Goal: Task Accomplishment & Management: Manage account settings

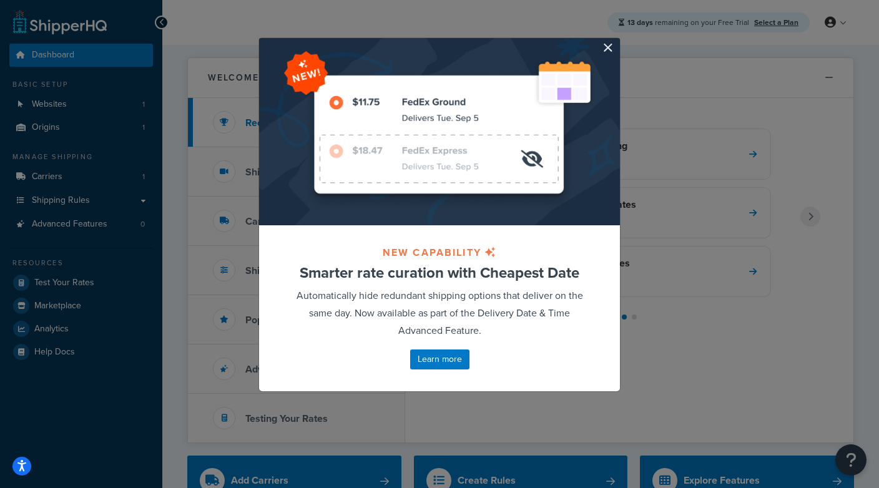
click at [619, 49] on div at bounding box center [439, 131] width 361 height 187
click at [617, 41] on button "button" at bounding box center [618, 39] width 3 height 3
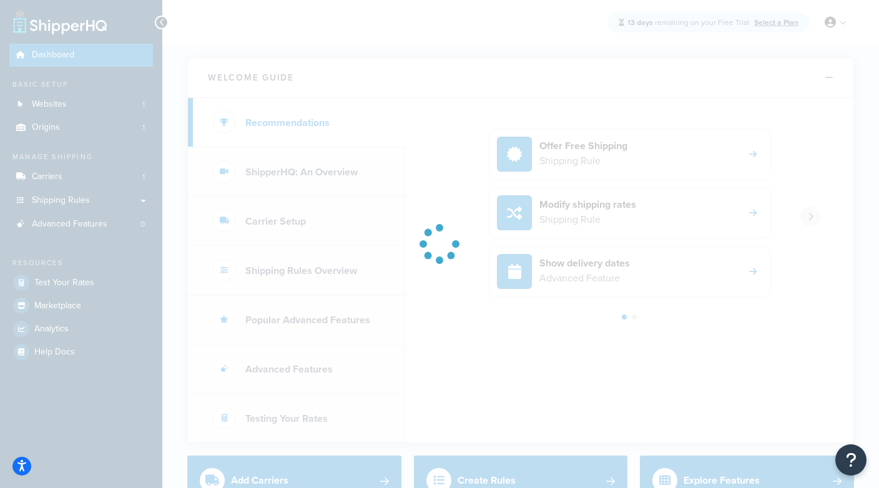
click at [95, 171] on div at bounding box center [439, 244] width 879 height 488
click at [95, 179] on div at bounding box center [439, 244] width 879 height 488
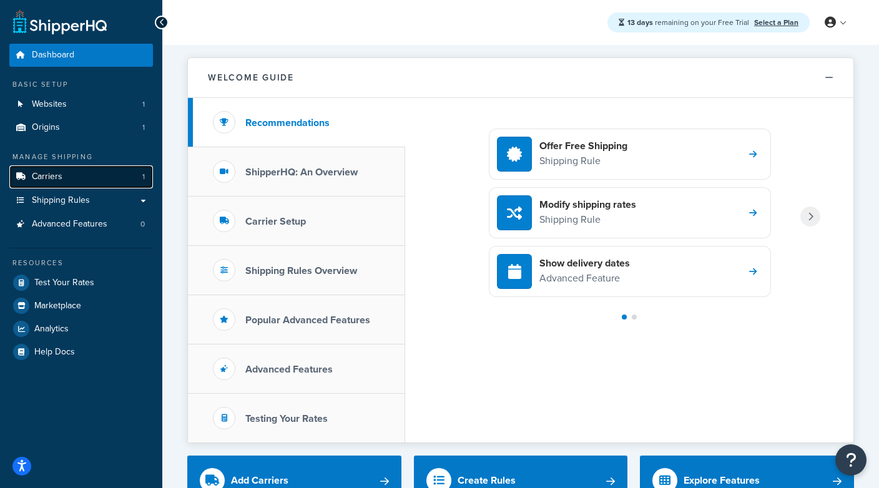
click at [90, 180] on link "Carriers 1" at bounding box center [81, 176] width 144 height 23
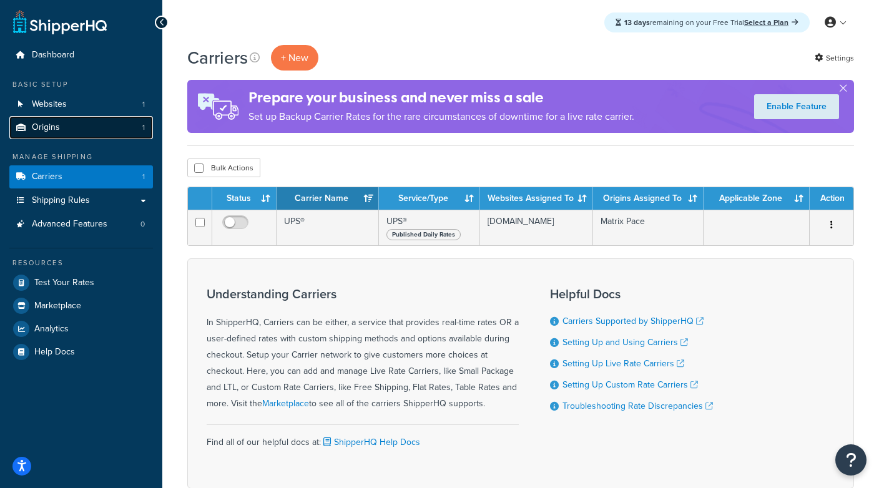
click at [61, 122] on link "Origins 1" at bounding box center [81, 127] width 144 height 23
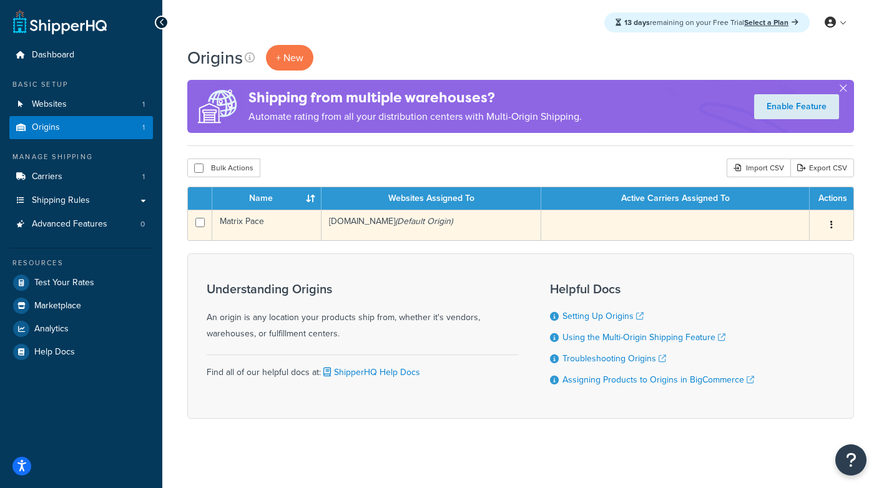
click at [419, 224] on td "matrix-pace.mybigcommerce.com (Default Origin)" at bounding box center [431, 225] width 220 height 31
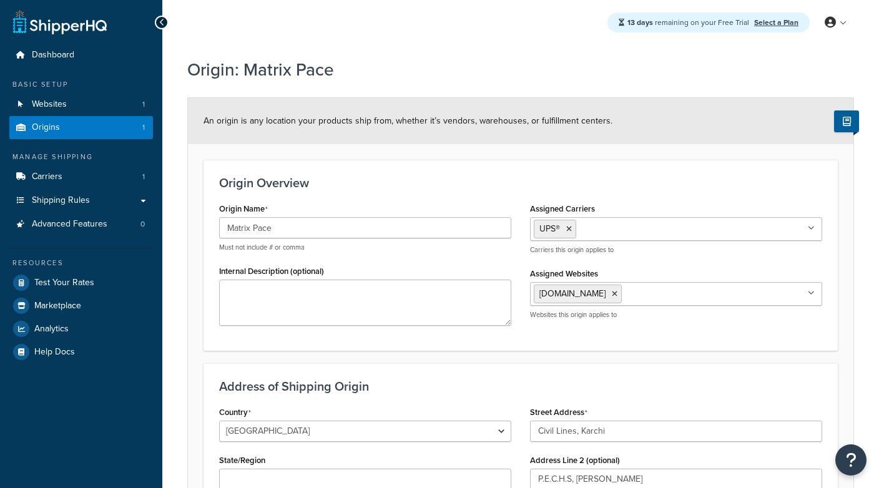
select select "1163"
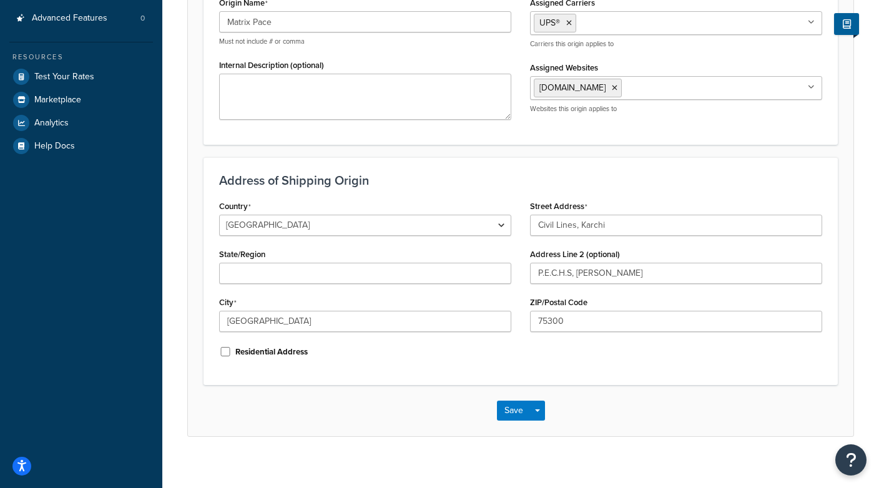
scroll to position [210, 0]
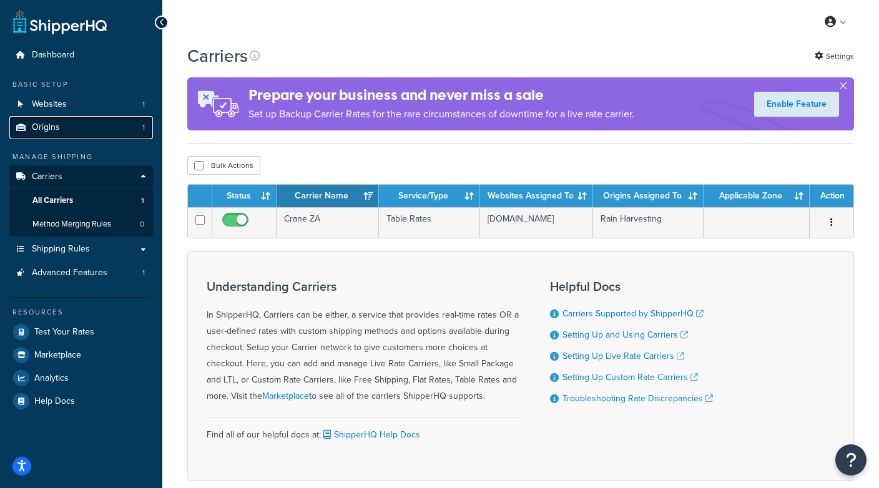
click at [101, 125] on link "Origins 1" at bounding box center [81, 127] width 144 height 23
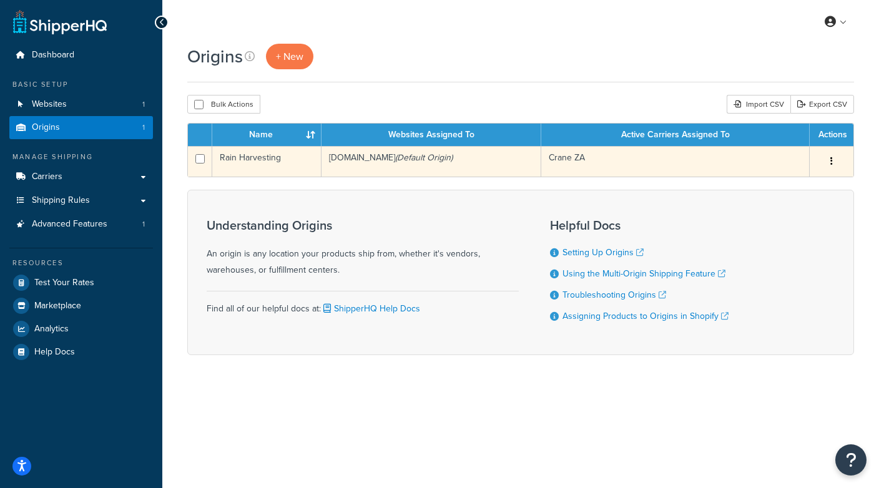
click at [454, 151] on td "bmco-online-v3.myshopify.com (Default Origin)" at bounding box center [431, 161] width 220 height 31
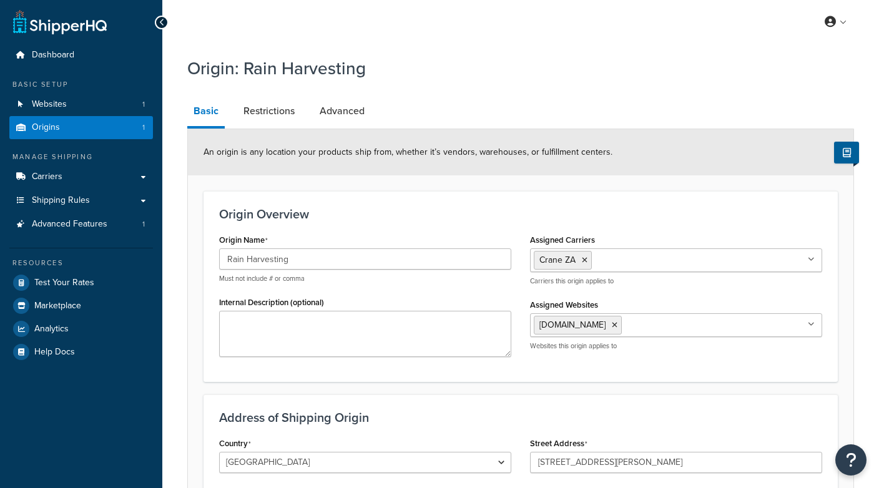
select select "1013"
select select "176"
click at [72, 180] on link "Carriers" at bounding box center [81, 176] width 144 height 23
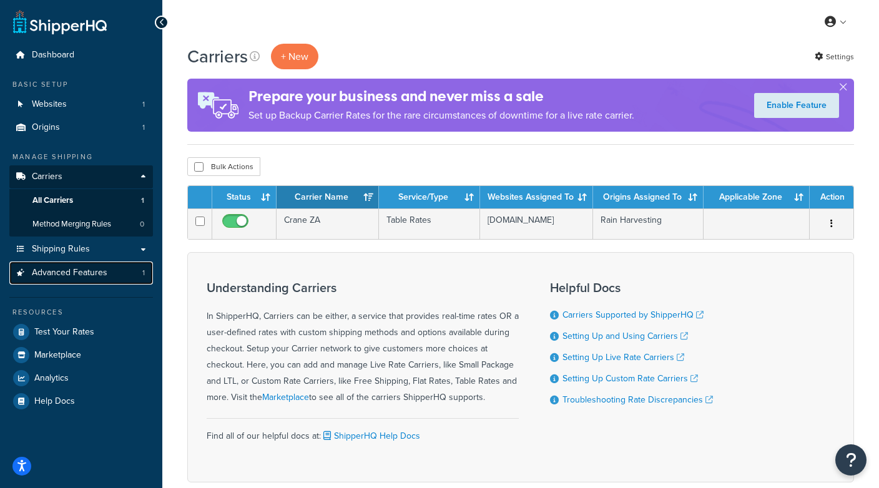
click at [114, 271] on link "Advanced Features 1" at bounding box center [81, 273] width 144 height 23
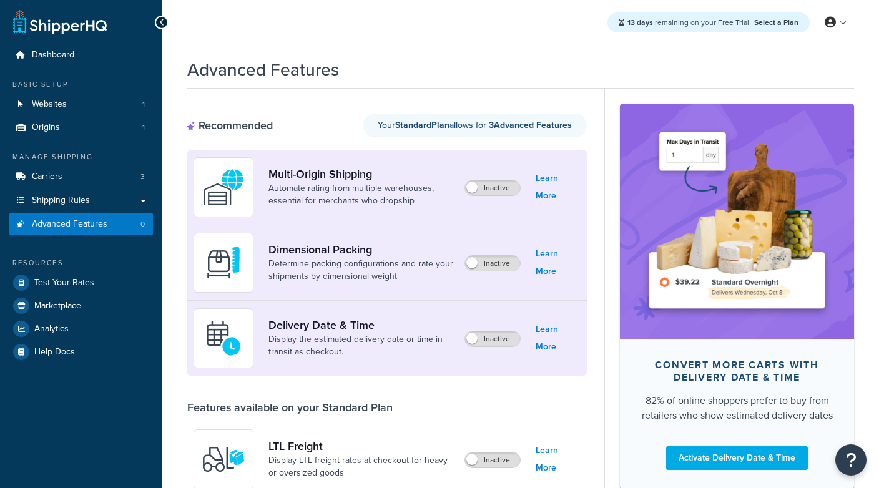
click at [228, 273] on img at bounding box center [224, 263] width 44 height 44
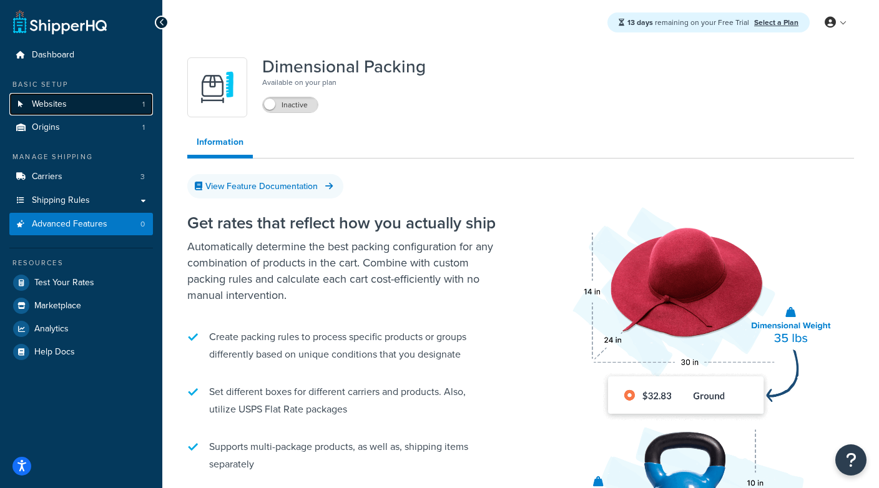
click at [125, 100] on link "Websites 1" at bounding box center [81, 104] width 144 height 23
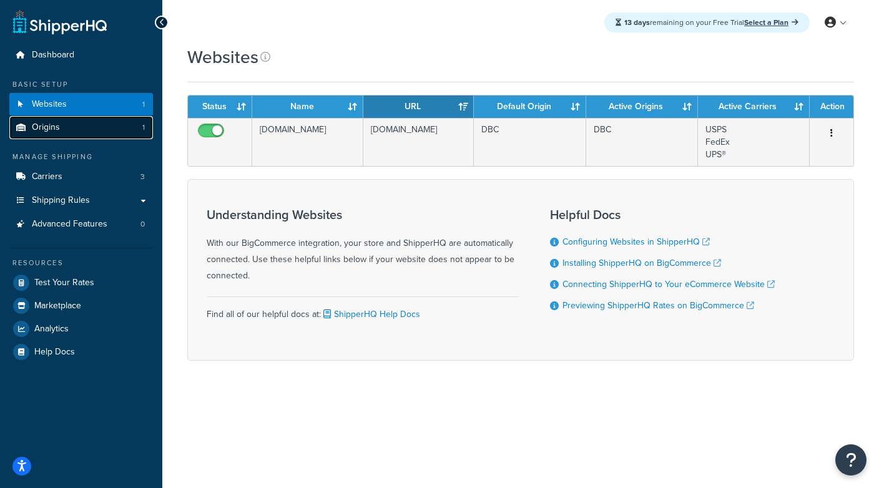
click at [47, 125] on span "Origins" at bounding box center [46, 127] width 28 height 11
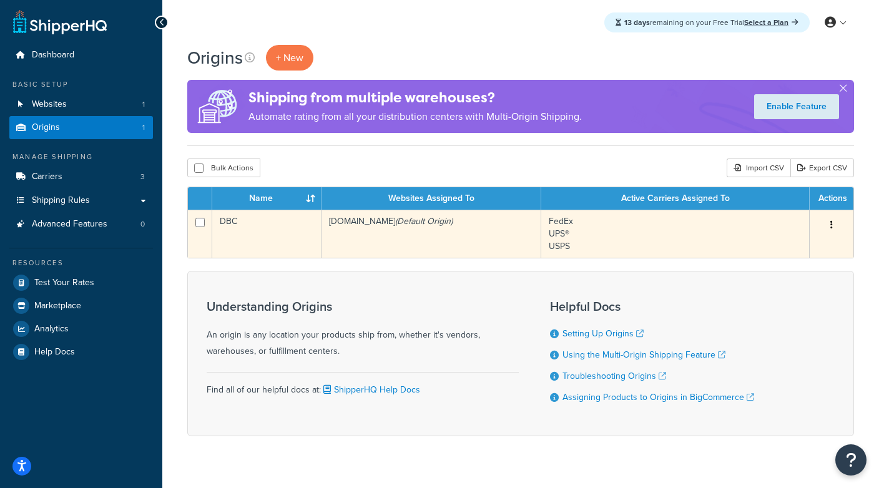
click at [433, 222] on icon "(Default Origin)" at bounding box center [423, 221] width 57 height 13
click at [416, 230] on td "dbc.mybigcommerce.com (Default Origin)" at bounding box center [431, 234] width 220 height 48
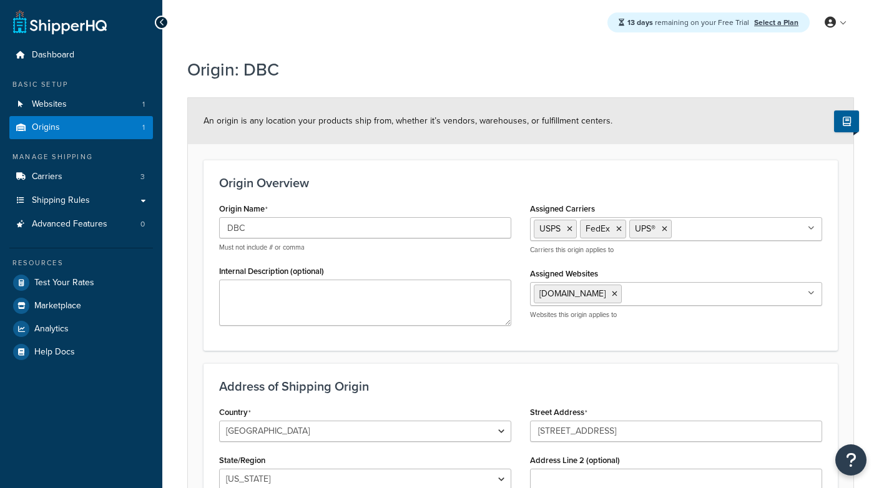
select select "6"
click at [109, 184] on link "Carriers 3" at bounding box center [81, 176] width 144 height 23
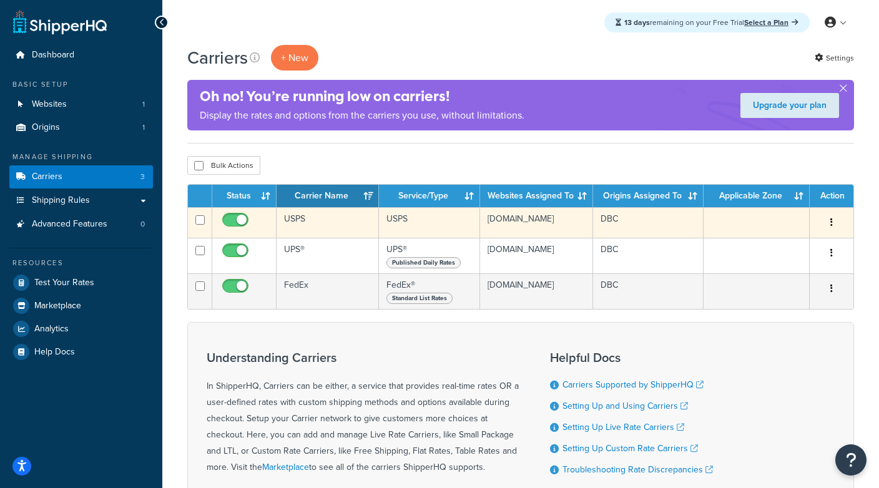
copy td "[DOMAIN_NAME]"
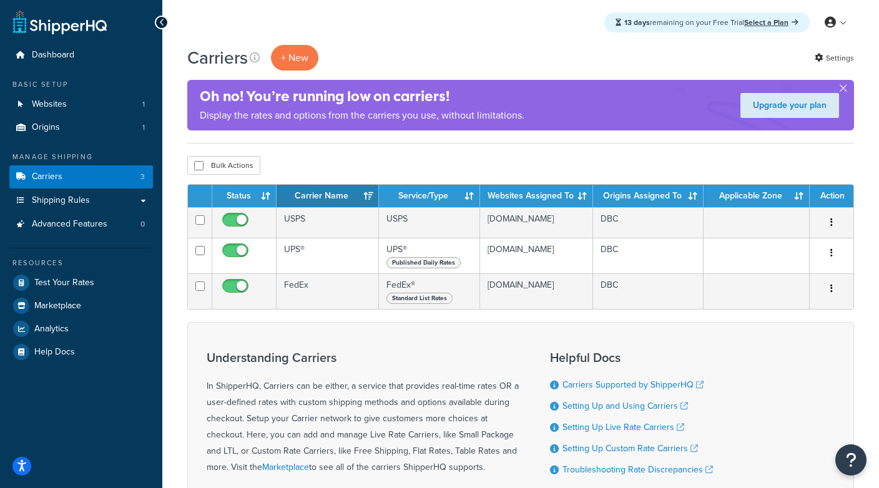
drag, startPoint x: 524, startPoint y: 231, endPoint x: 512, endPoint y: 159, distance: 72.8
click at [512, 159] on div "Carriers + New Settings Oh no! You’re running low on carriers! Display the rate…" at bounding box center [520, 320] width 717 height 551
click at [512, 159] on div "Bulk Actions Duplicate Delete" at bounding box center [520, 165] width 667 height 19
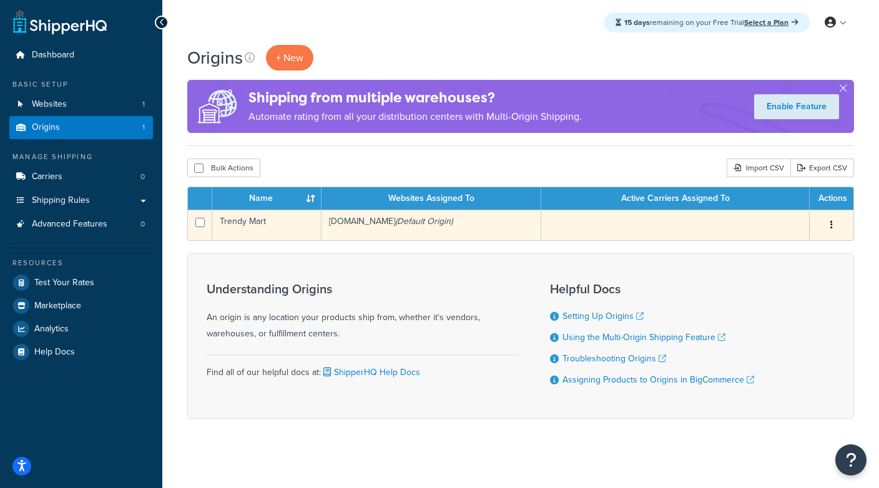
click at [447, 230] on td "trendy-mart.mybigcommerce.com (Default Origin)" at bounding box center [431, 225] width 220 height 31
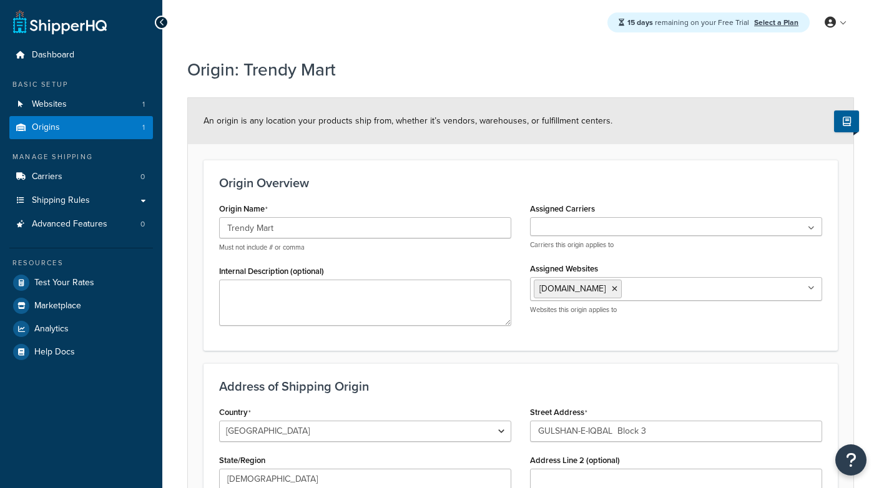
select select "1163"
